Goal: Find specific page/section: Find specific page/section

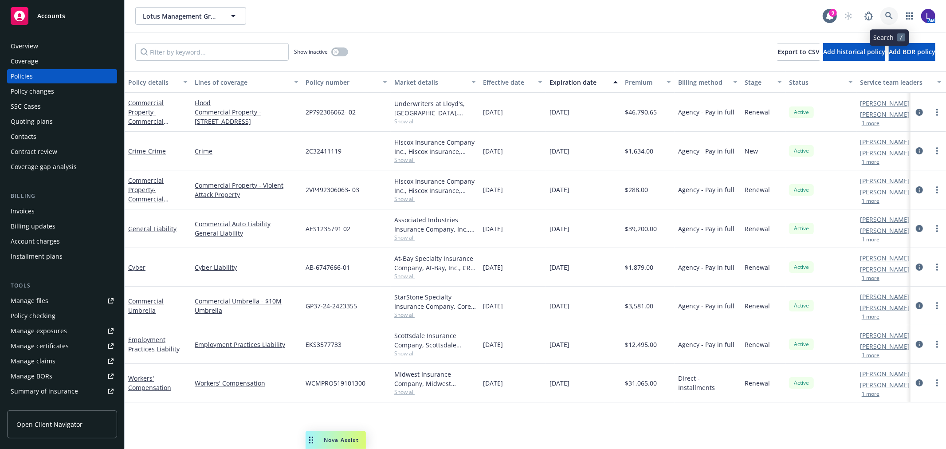
click at [888, 16] on icon at bounding box center [889, 16] width 8 height 8
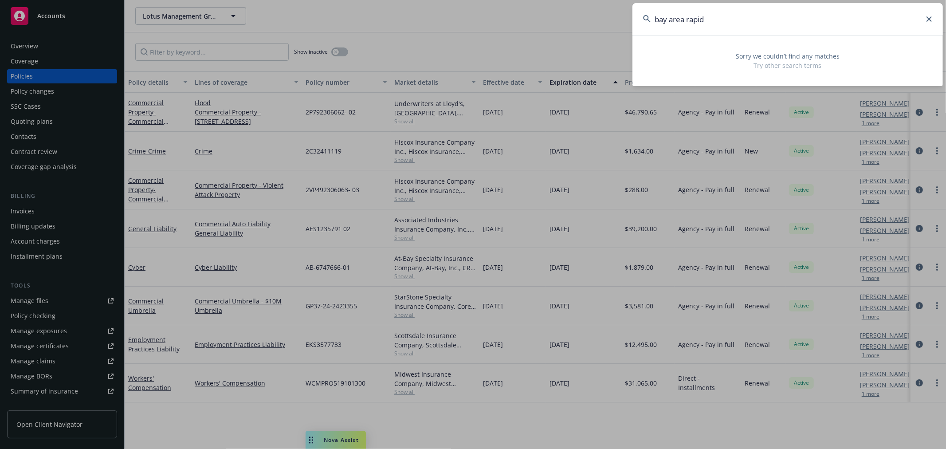
type input "bay area rapid"
